Goal: Task Accomplishment & Management: Complete application form

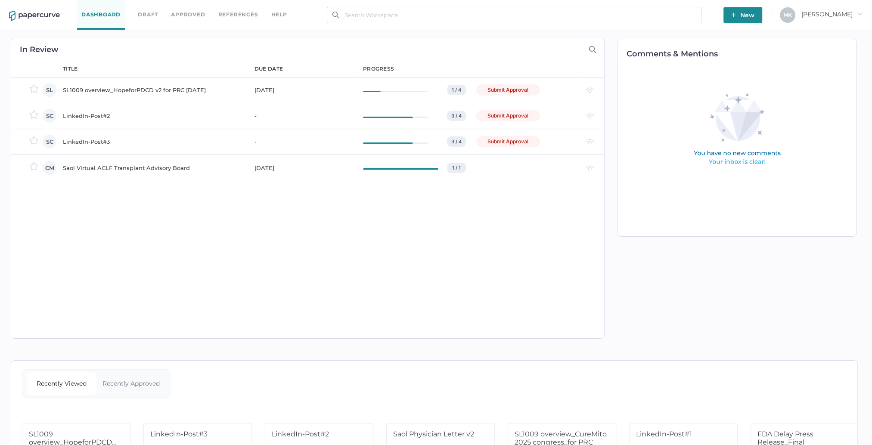
click at [505, 115] on div "Submit Approval" at bounding box center [508, 115] width 64 height 11
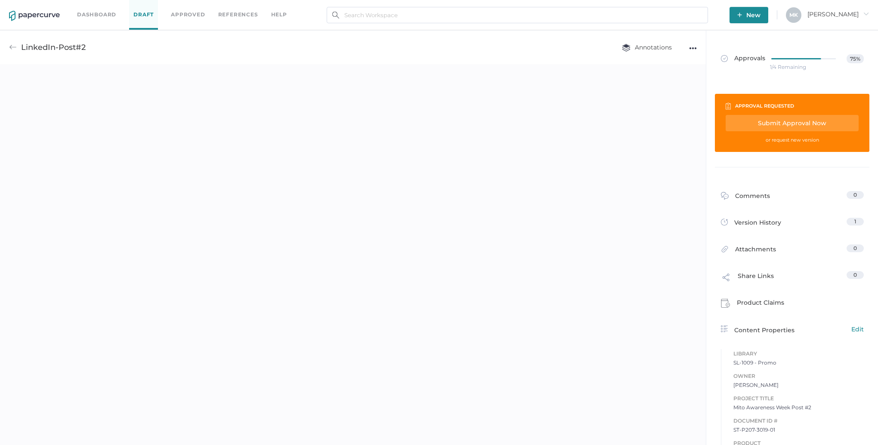
click at [780, 121] on div "Submit Approval Now" at bounding box center [792, 123] width 133 height 16
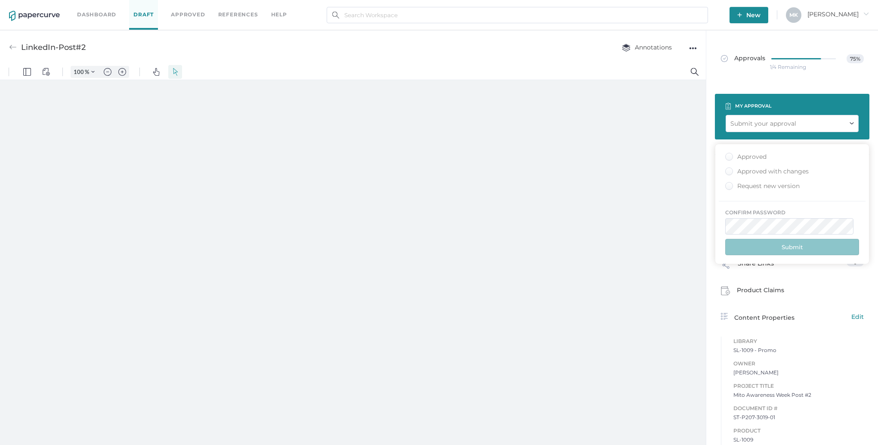
type input "125"
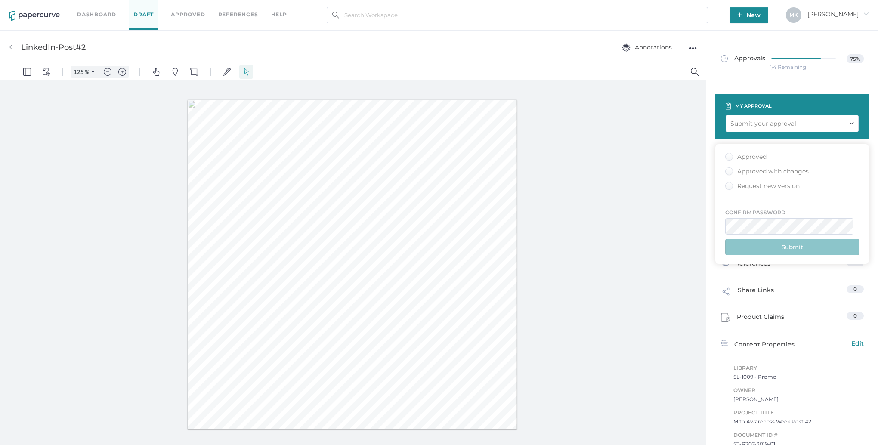
click at [754, 156] on div "Approved" at bounding box center [746, 157] width 41 height 8
click at [728, 154] on input "Approved" at bounding box center [728, 154] width 0 height 0
click at [791, 248] on button "Submit" at bounding box center [793, 247] width 134 height 16
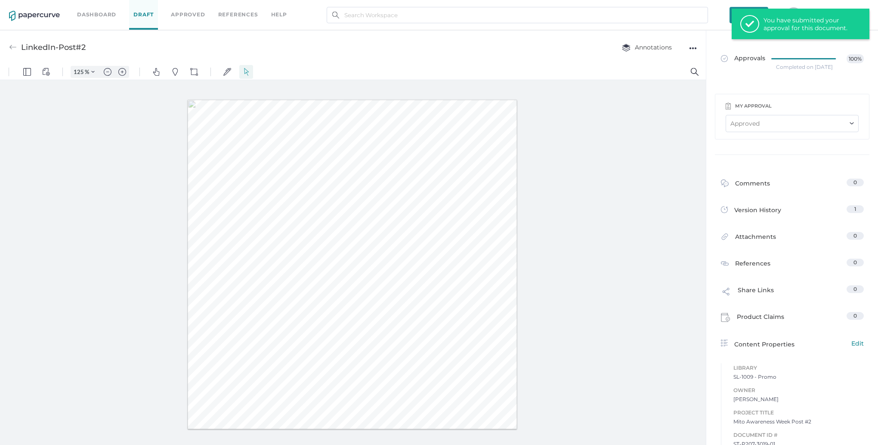
click at [83, 16] on link "Dashboard" at bounding box center [96, 14] width 39 height 9
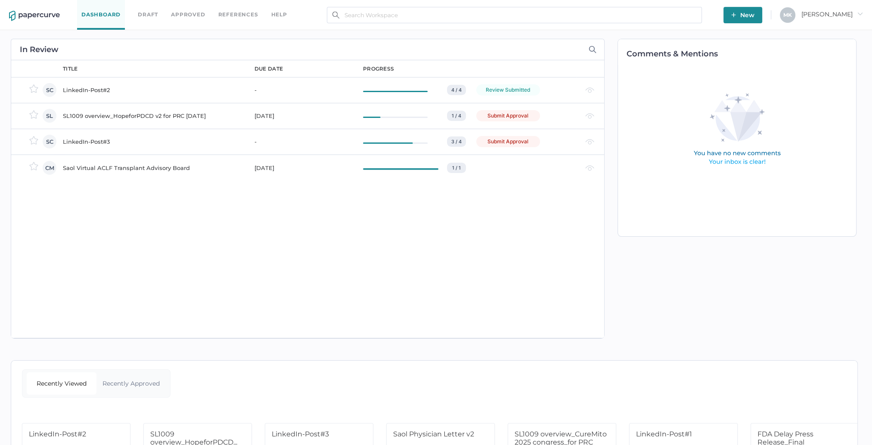
click at [511, 141] on div "Submit Approval" at bounding box center [508, 141] width 64 height 11
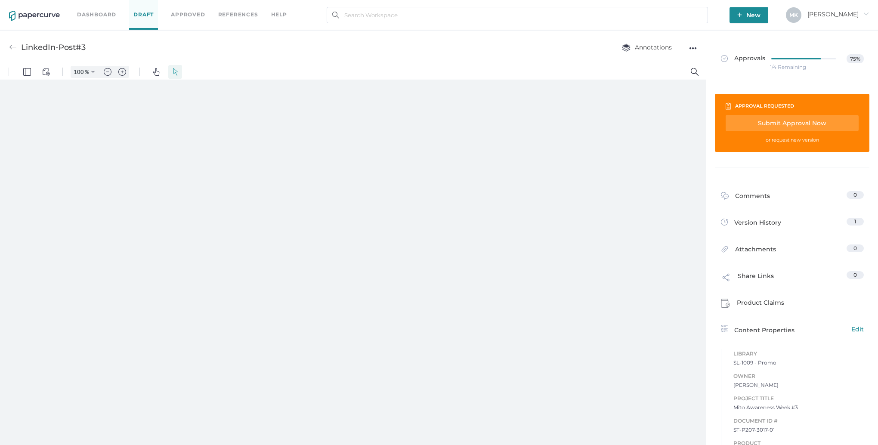
click at [774, 121] on div "Submit Approval Now" at bounding box center [792, 123] width 133 height 16
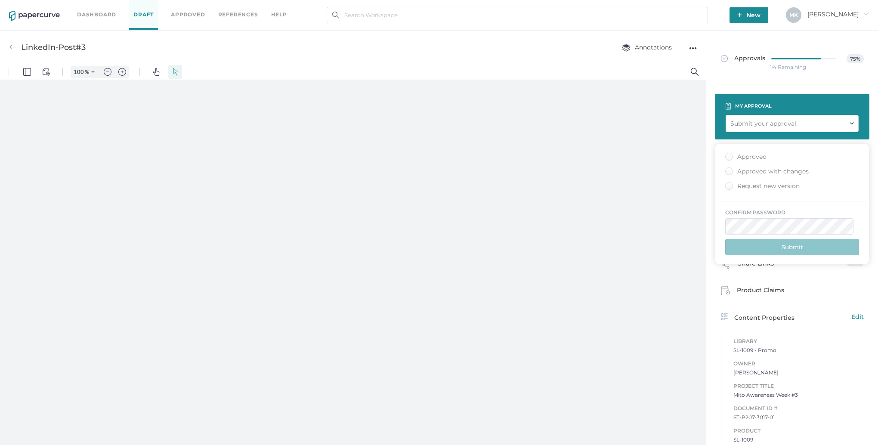
type input "125"
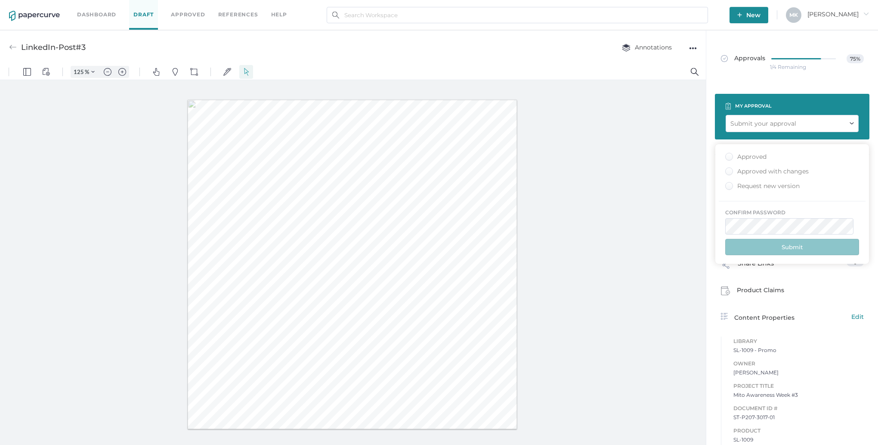
click at [747, 157] on div "Approved" at bounding box center [746, 157] width 41 height 8
click at [728, 154] on input "Approved" at bounding box center [728, 154] width 0 height 0
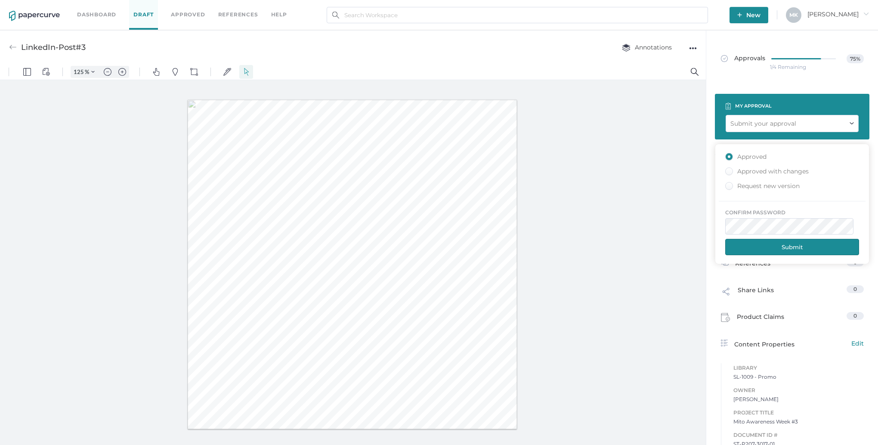
click at [789, 247] on button "Submit" at bounding box center [793, 247] width 134 height 16
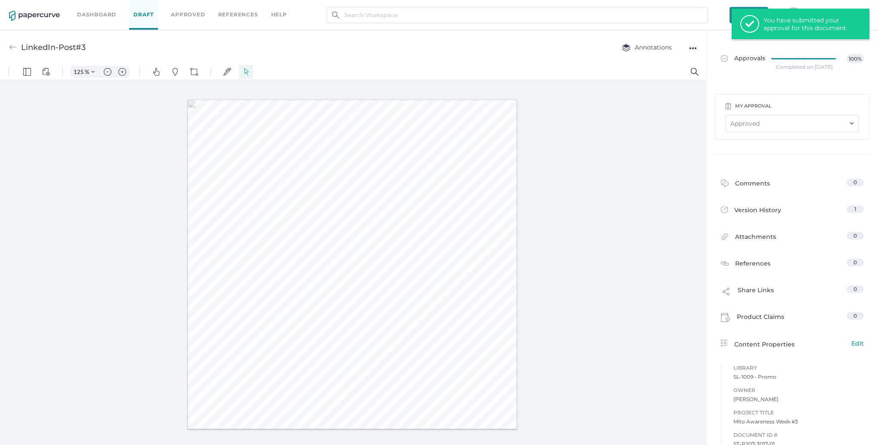
click at [105, 16] on link "Dashboard" at bounding box center [96, 14] width 39 height 9
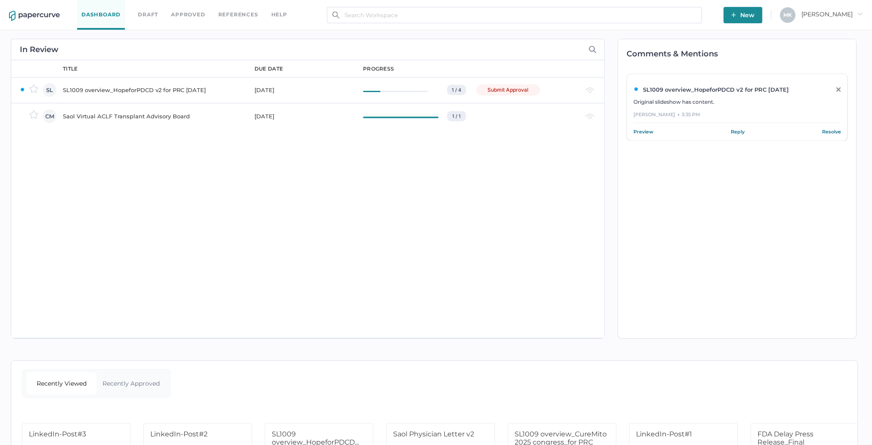
click at [155, 89] on div "SL1009 overview_HopeforPDCD v2 for PRC [DATE]" at bounding box center [153, 90] width 181 height 10
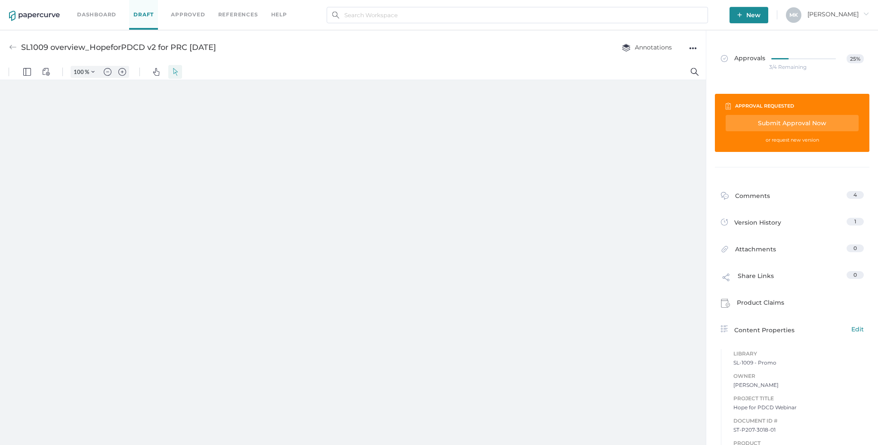
type input "125"
type input "7"
